Goal: Transaction & Acquisition: Purchase product/service

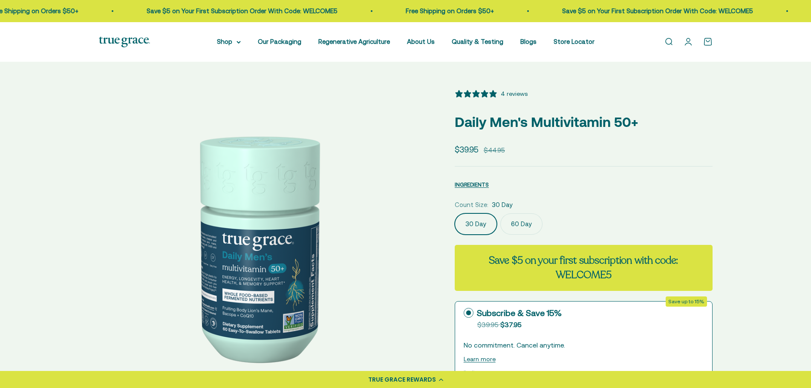
select select "3"
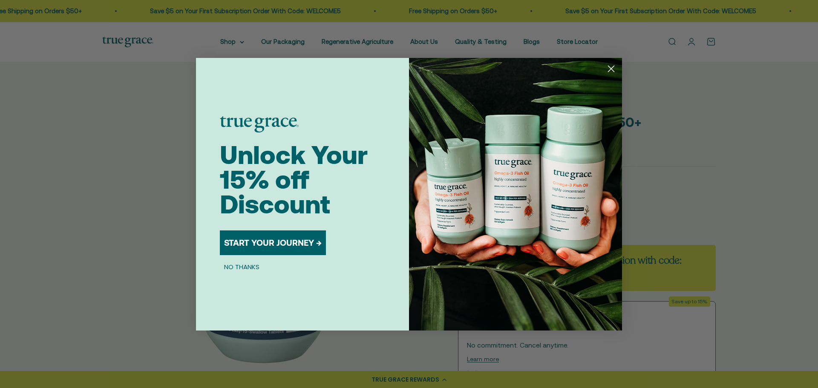
click at [610, 69] on circle "Close dialog" at bounding box center [611, 68] width 14 height 14
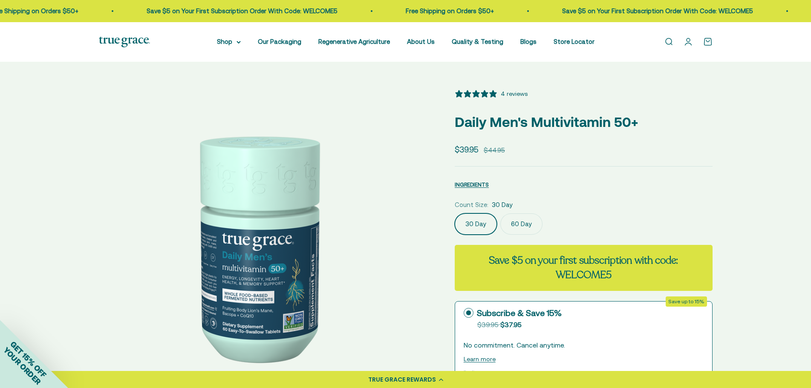
click at [518, 224] on label "60 Day" at bounding box center [521, 224] width 42 height 21
click at [455, 214] on input "60 Day" at bounding box center [454, 213] width 0 height 0
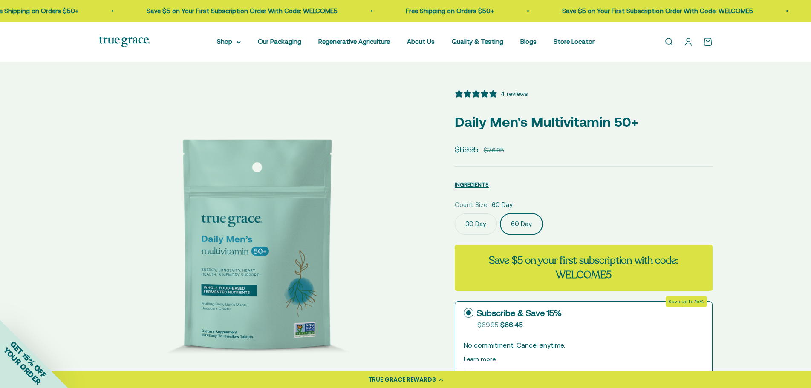
click at [476, 223] on label "30 Day" at bounding box center [476, 224] width 42 height 21
click at [455, 214] on input "30 Day" at bounding box center [454, 213] width 0 height 0
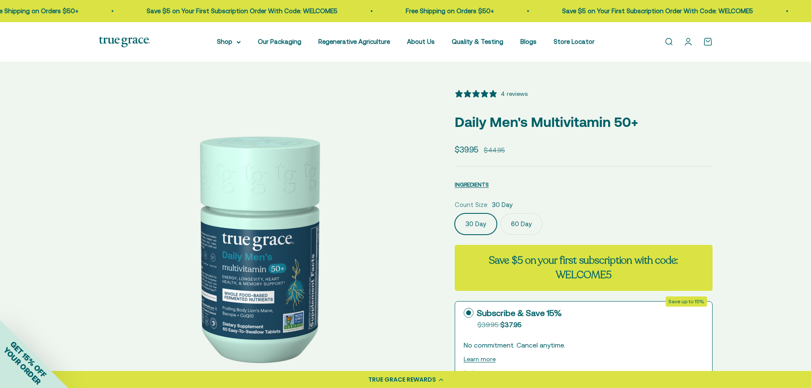
click at [527, 225] on label "60 Day" at bounding box center [521, 224] width 42 height 21
click at [455, 214] on input "60 Day" at bounding box center [454, 213] width 0 height 0
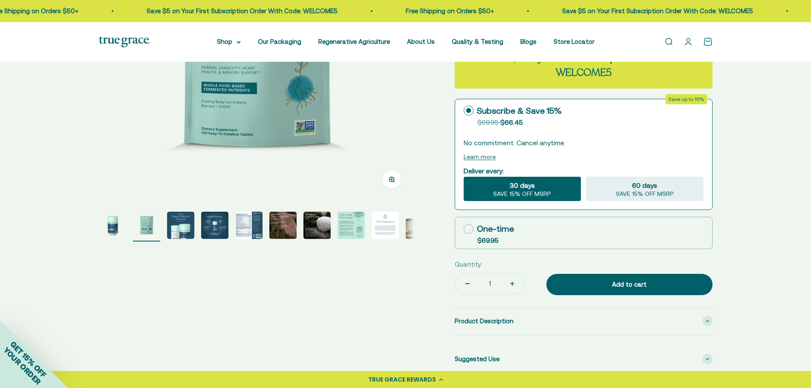
scroll to position [213, 0]
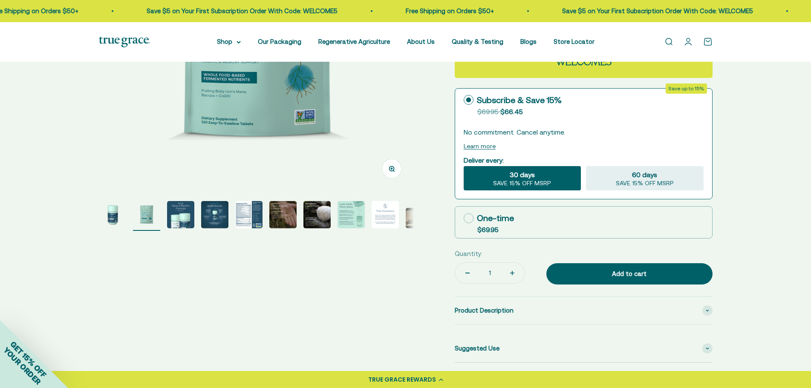
click at [242, 215] on img "Go to item 5" at bounding box center [248, 214] width 27 height 27
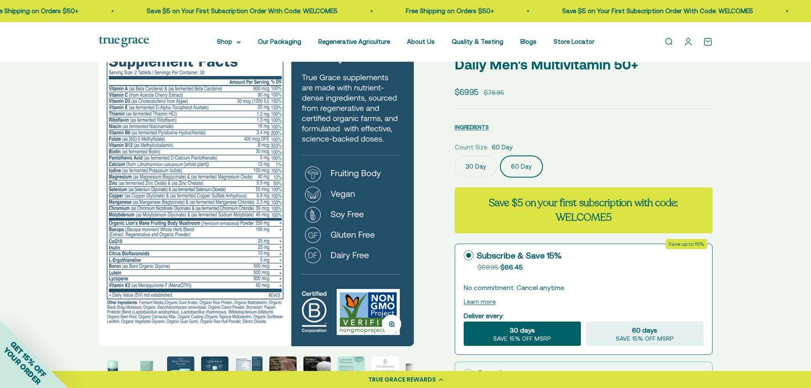
scroll to position [43, 0]
